Goal: Check status: Check status

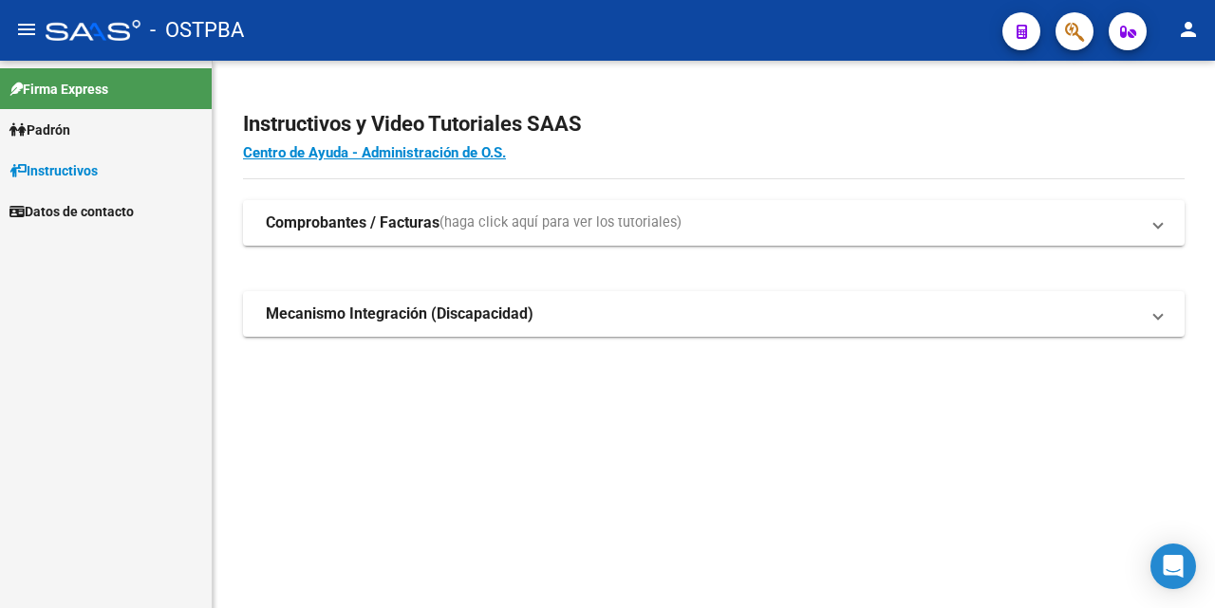
click at [66, 130] on span "Padrón" at bounding box center [39, 130] width 61 height 21
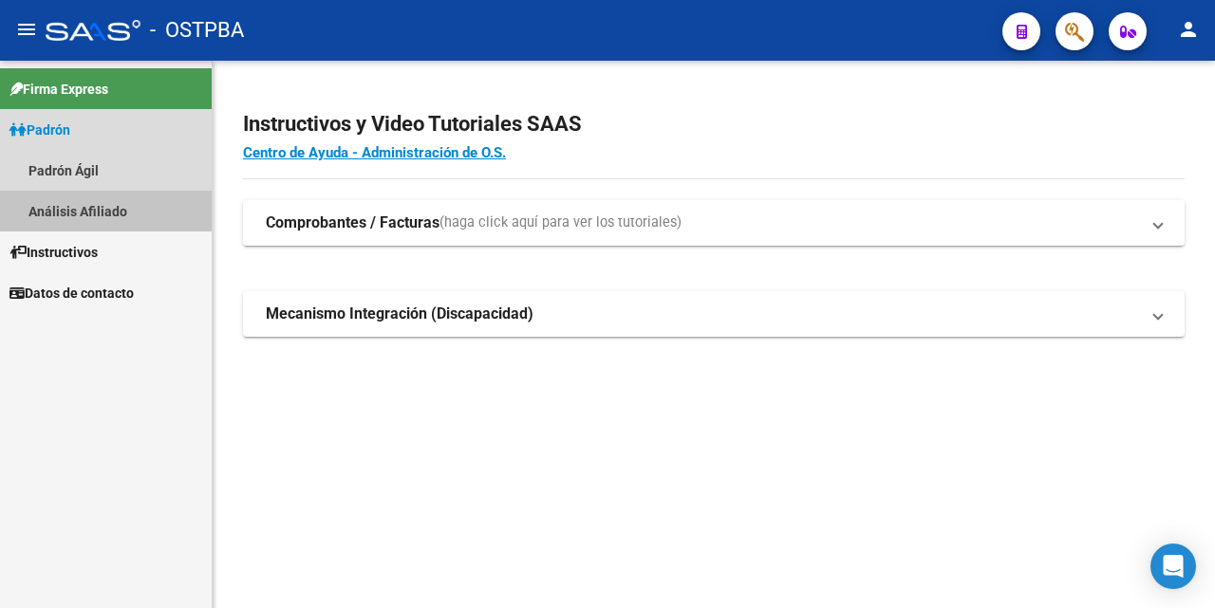
click at [86, 212] on link "Análisis Afiliado" at bounding box center [106, 211] width 212 height 41
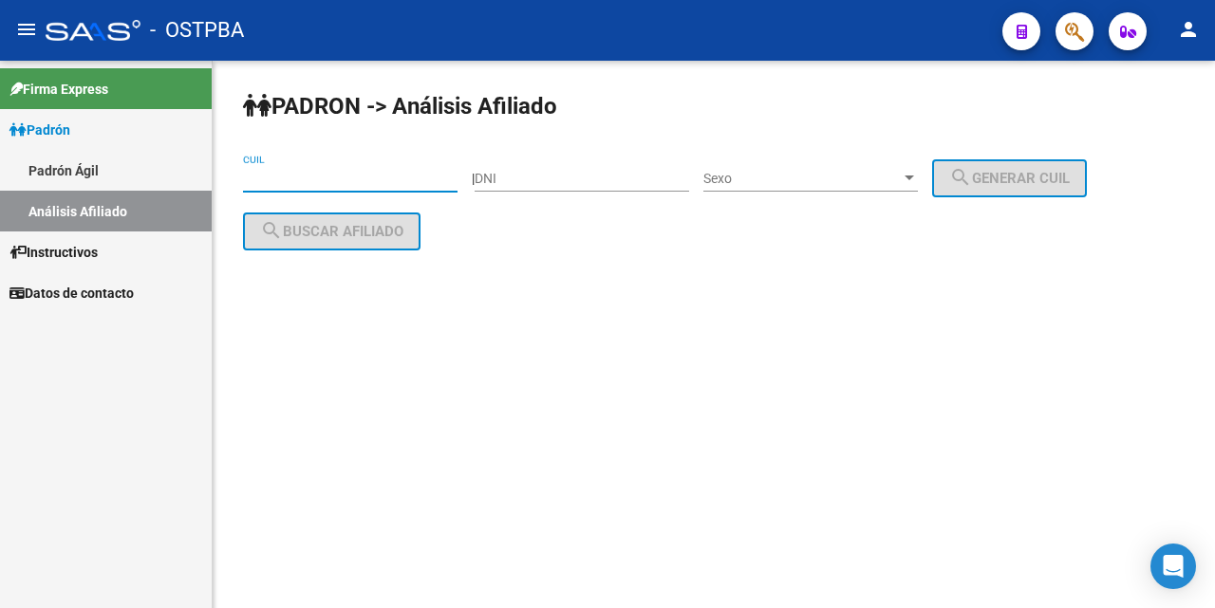
click at [262, 175] on input "CUIL" at bounding box center [350, 179] width 215 height 16
click at [298, 179] on input "27-2609" at bounding box center [350, 179] width 215 height 16
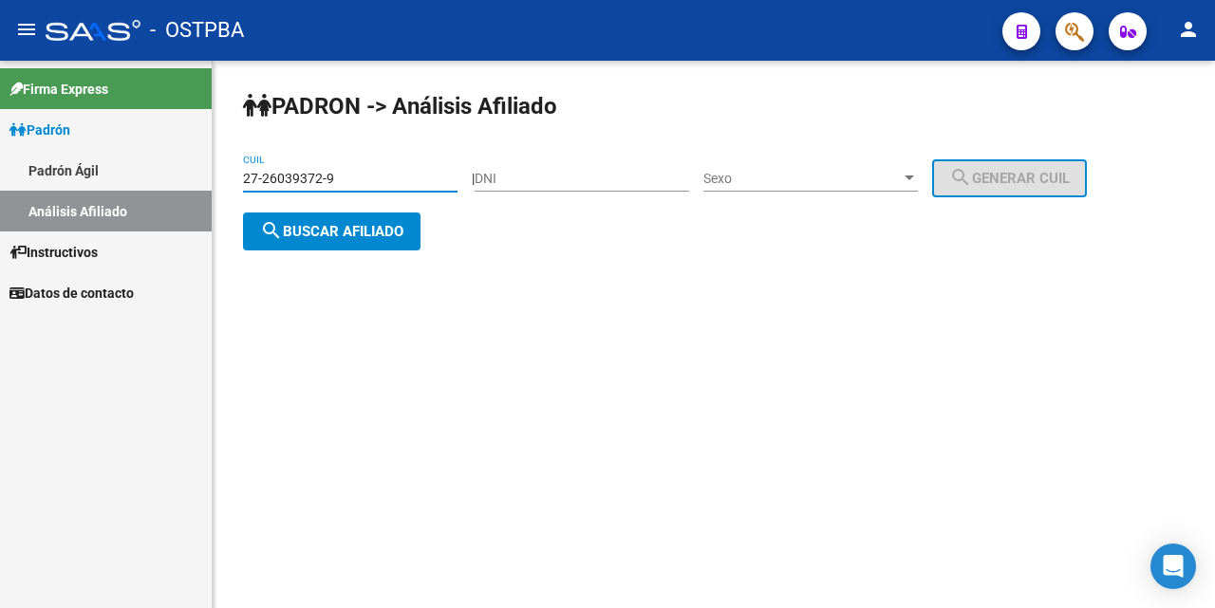
type input "27-26039372-9"
click at [918, 175] on div at bounding box center [909, 178] width 17 height 15
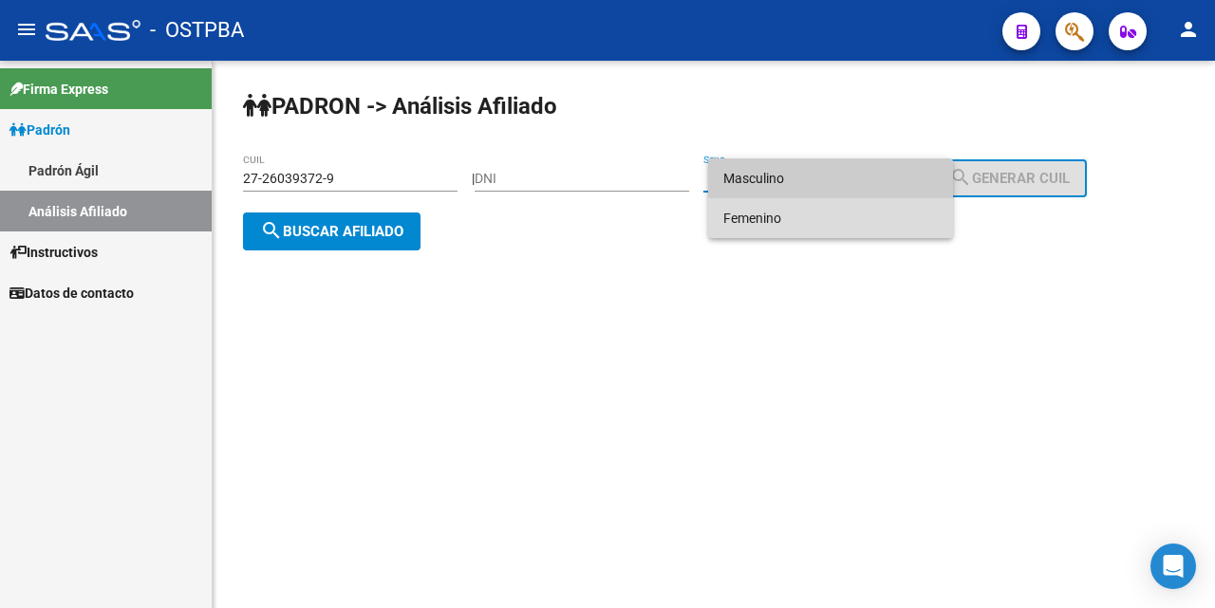
drag, startPoint x: 877, startPoint y: 219, endPoint x: 848, endPoint y: 221, distance: 29.5
click at [876, 219] on span "Femenino" at bounding box center [830, 218] width 215 height 40
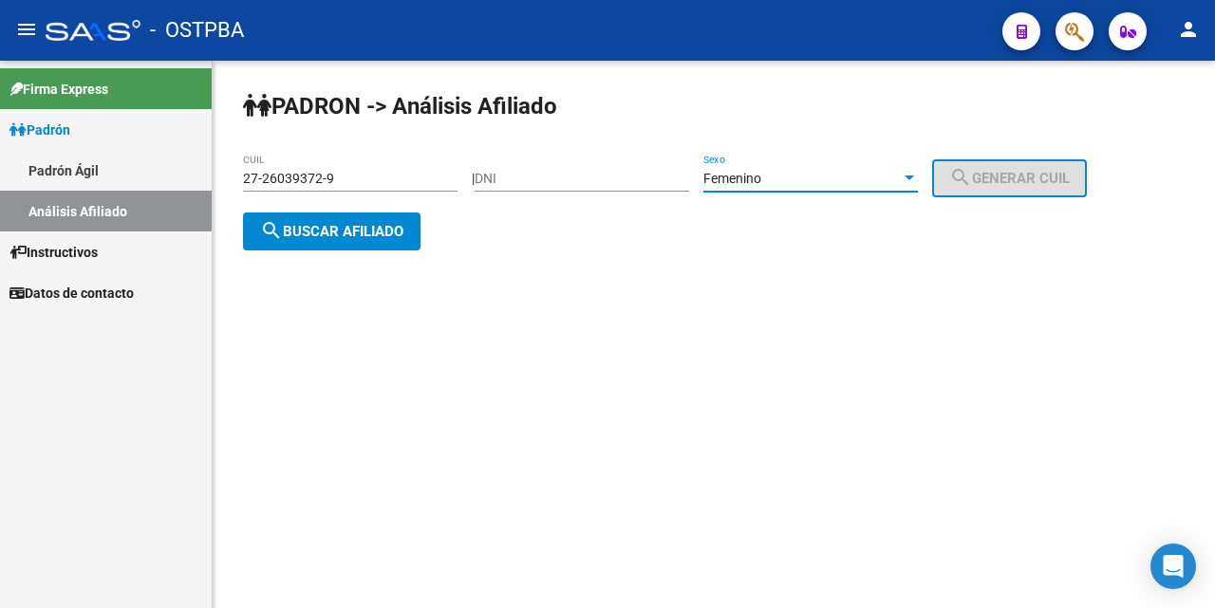
drag, startPoint x: 384, startPoint y: 232, endPoint x: 433, endPoint y: 261, distance: 56.6
click at [383, 233] on span "search Buscar afiliado" at bounding box center [331, 231] width 143 height 17
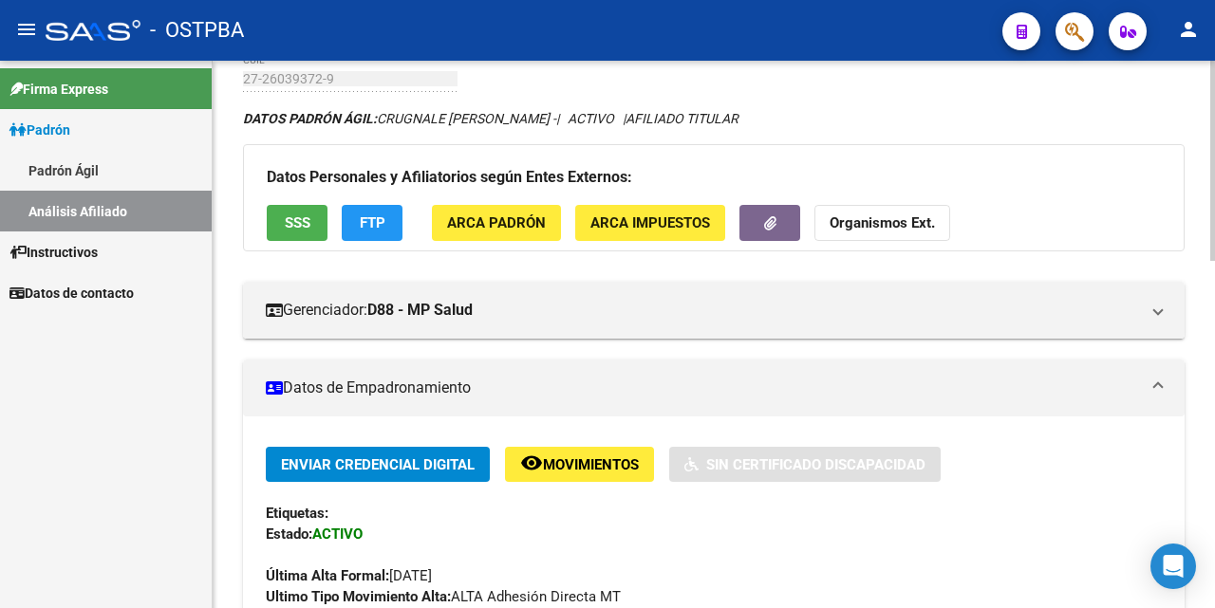
scroll to position [95, 0]
